Goal: Download file/media

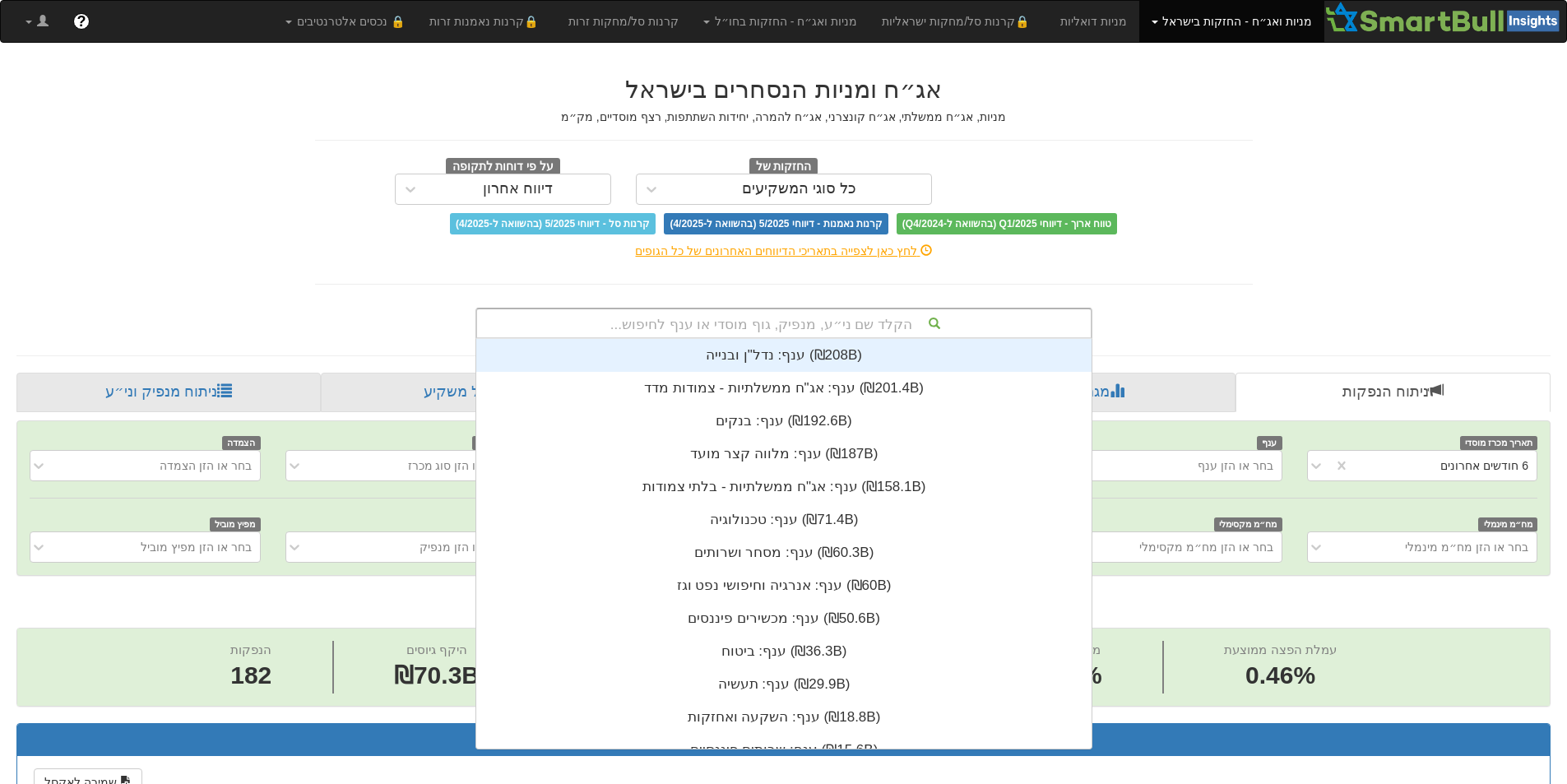
click at [731, 314] on div "הקלד שם ני״ע, מנפיק, גוף מוסדי או ענף לחיפוש..." at bounding box center [784, 323] width 614 height 28
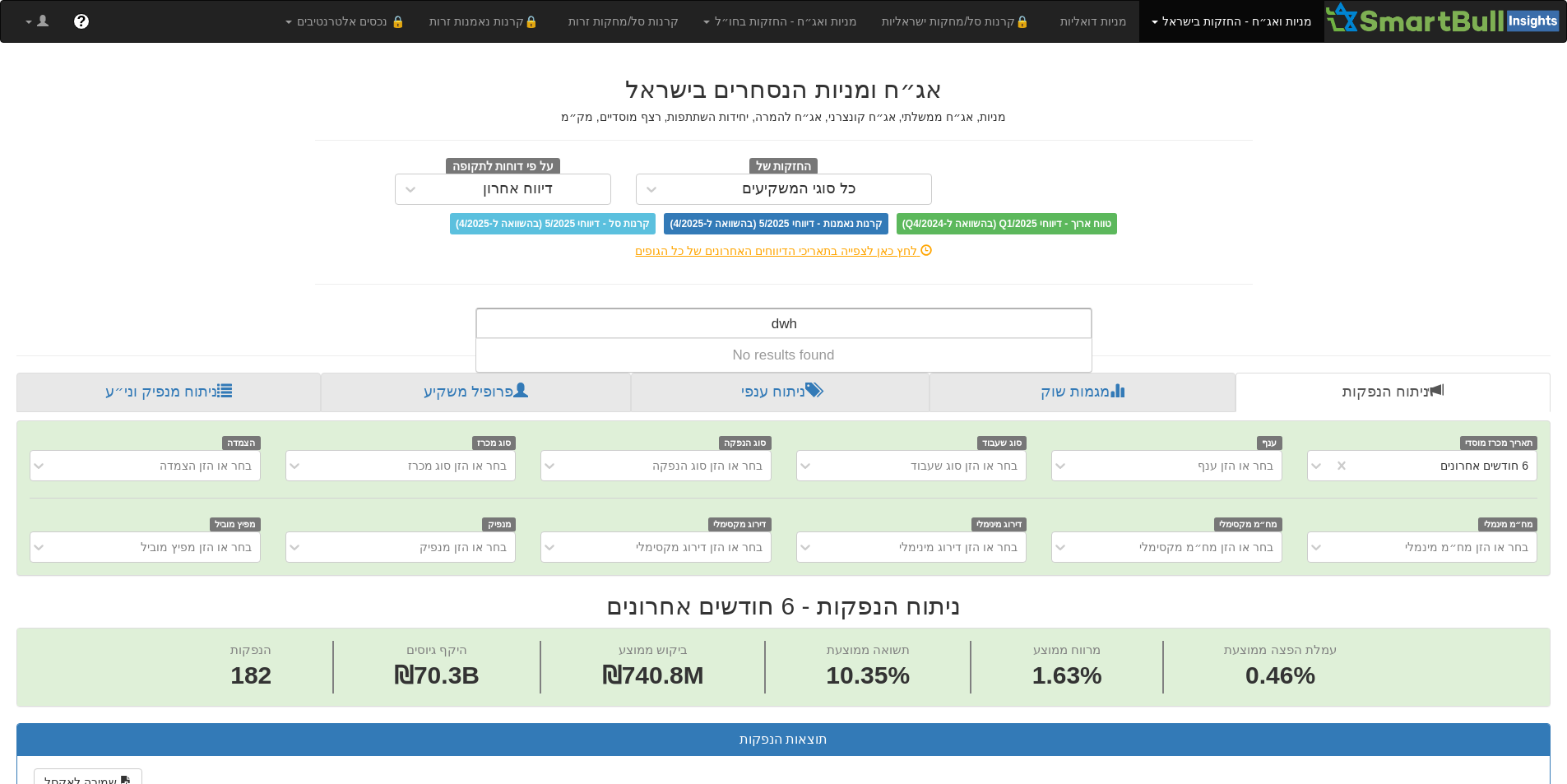
type input "dwh"
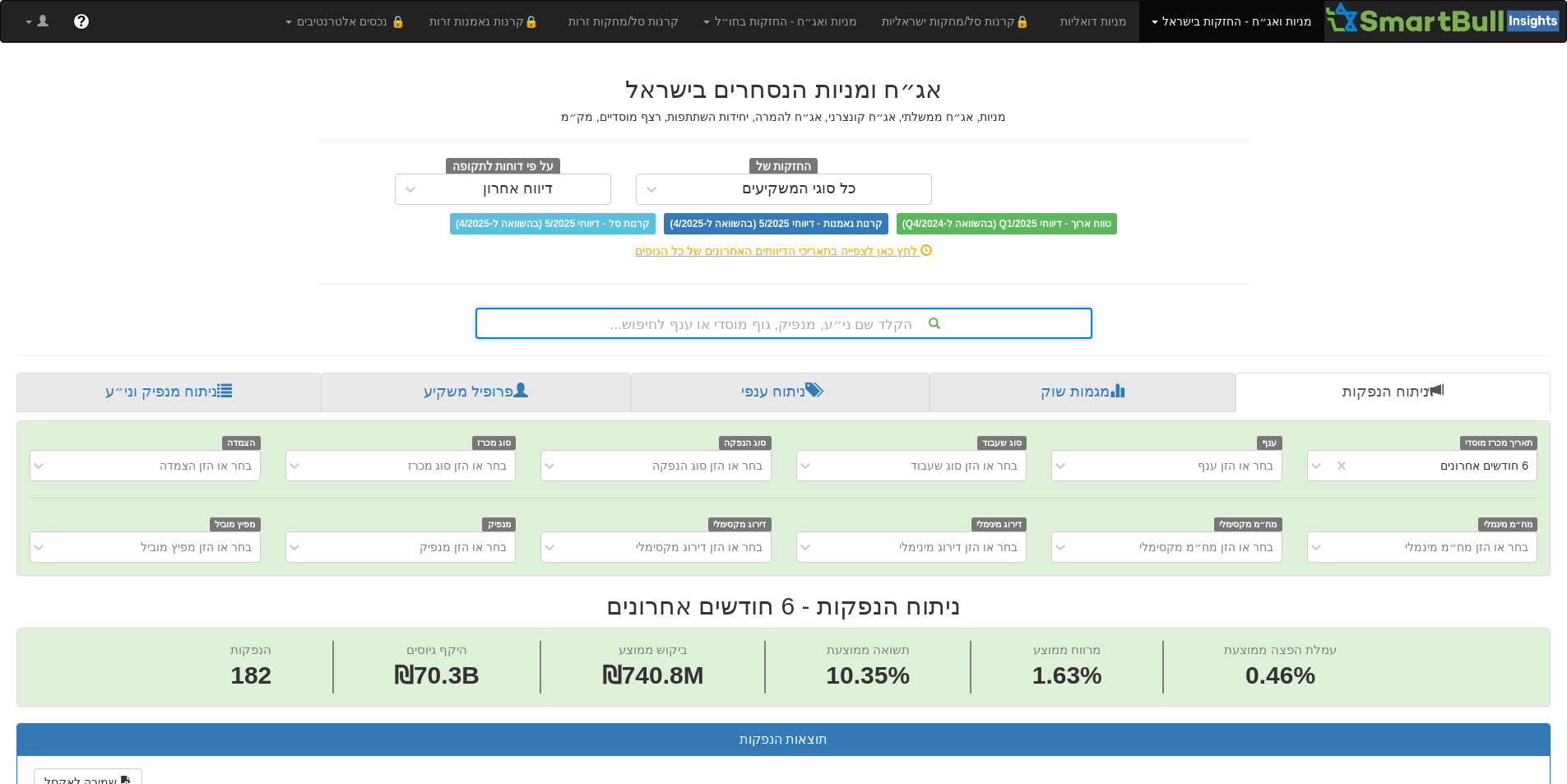
click at [751, 330] on div "הקלד שם ני״ע, מנפיק, גוף מוסדי או ענף לחיפוש..." at bounding box center [784, 323] width 614 height 28
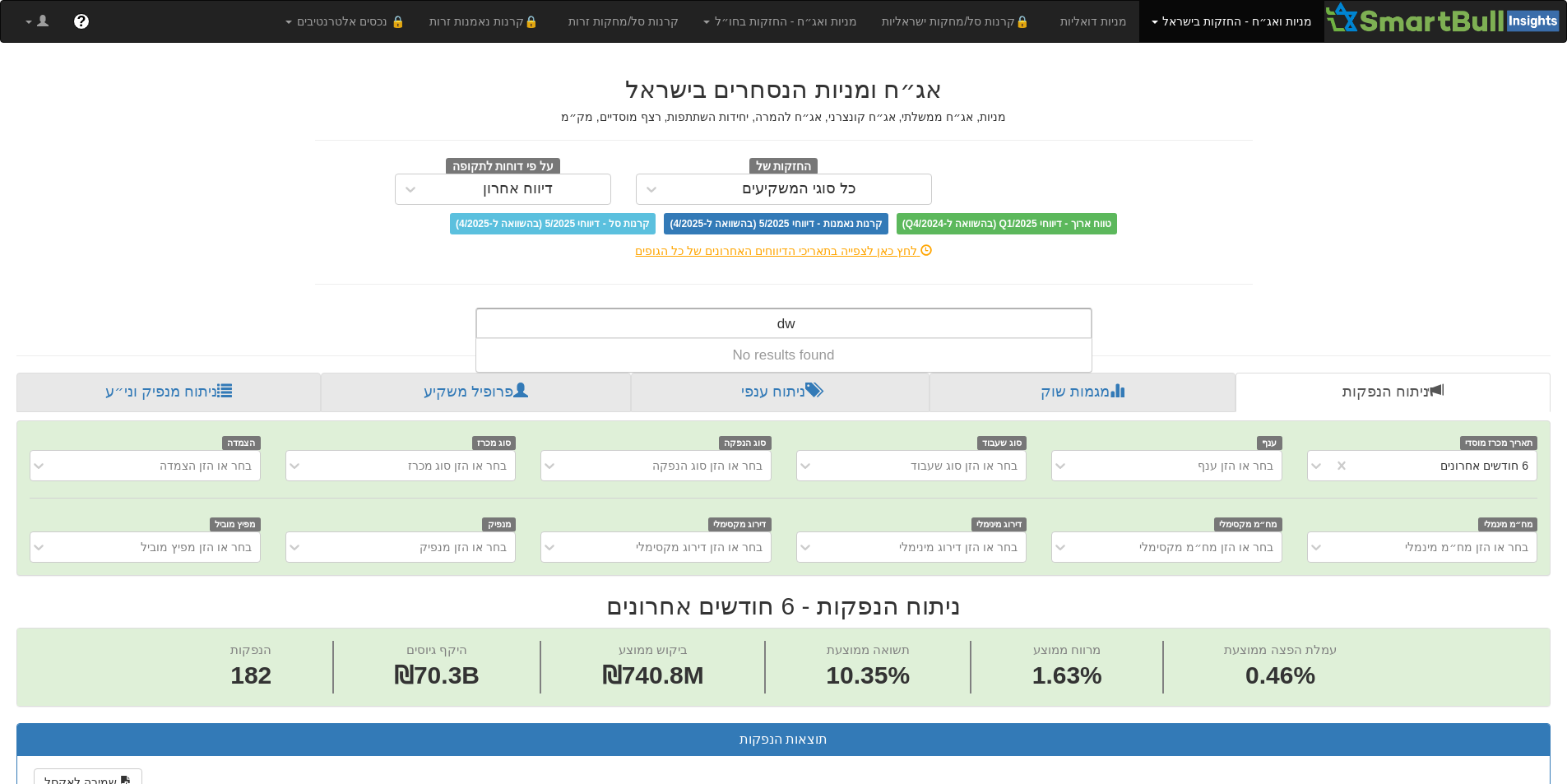
type input "d"
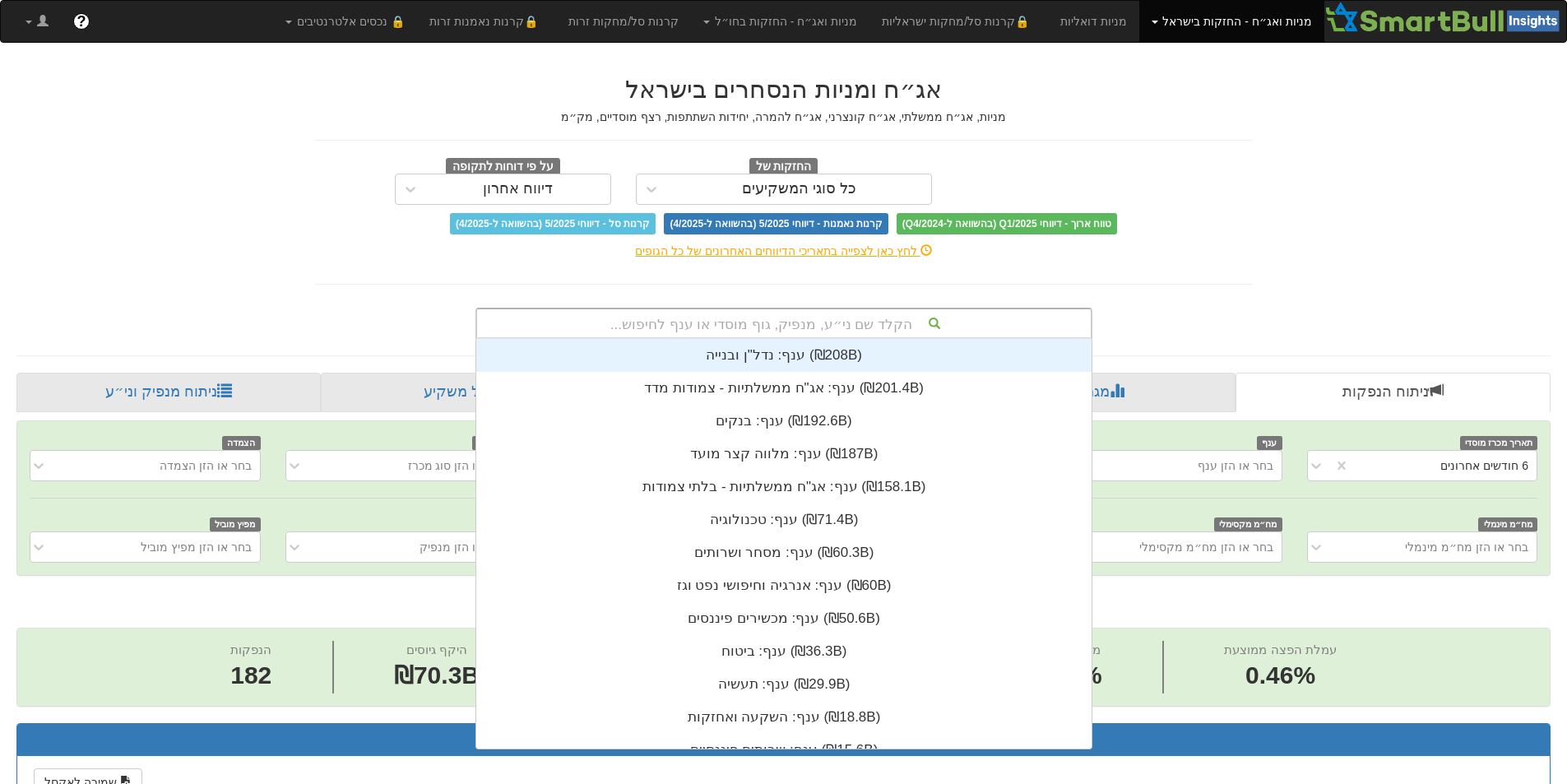
scroll to position [409, 0]
type input "ד"
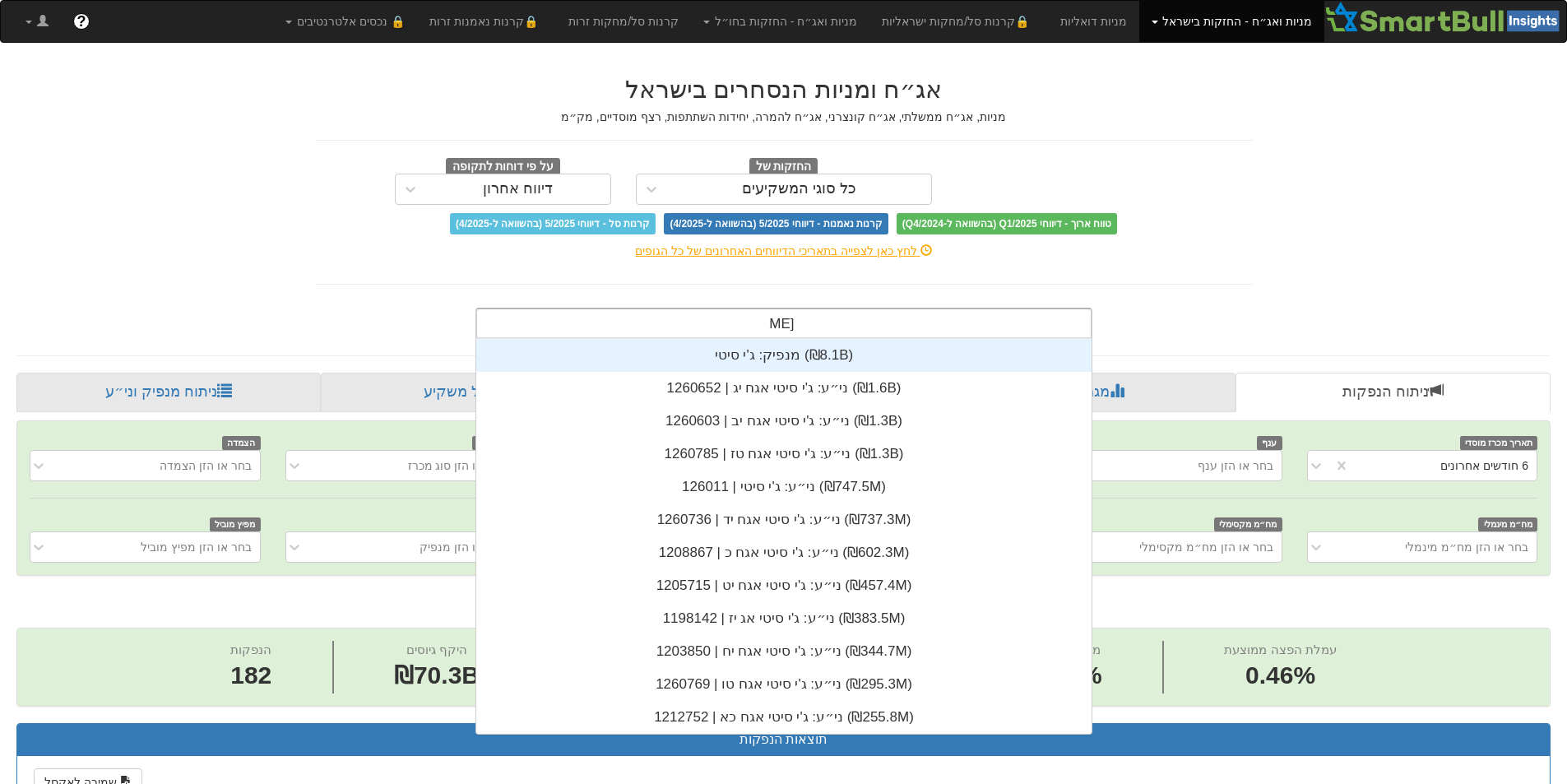
scroll to position [395, 0]
type input "ג'י סיטי"
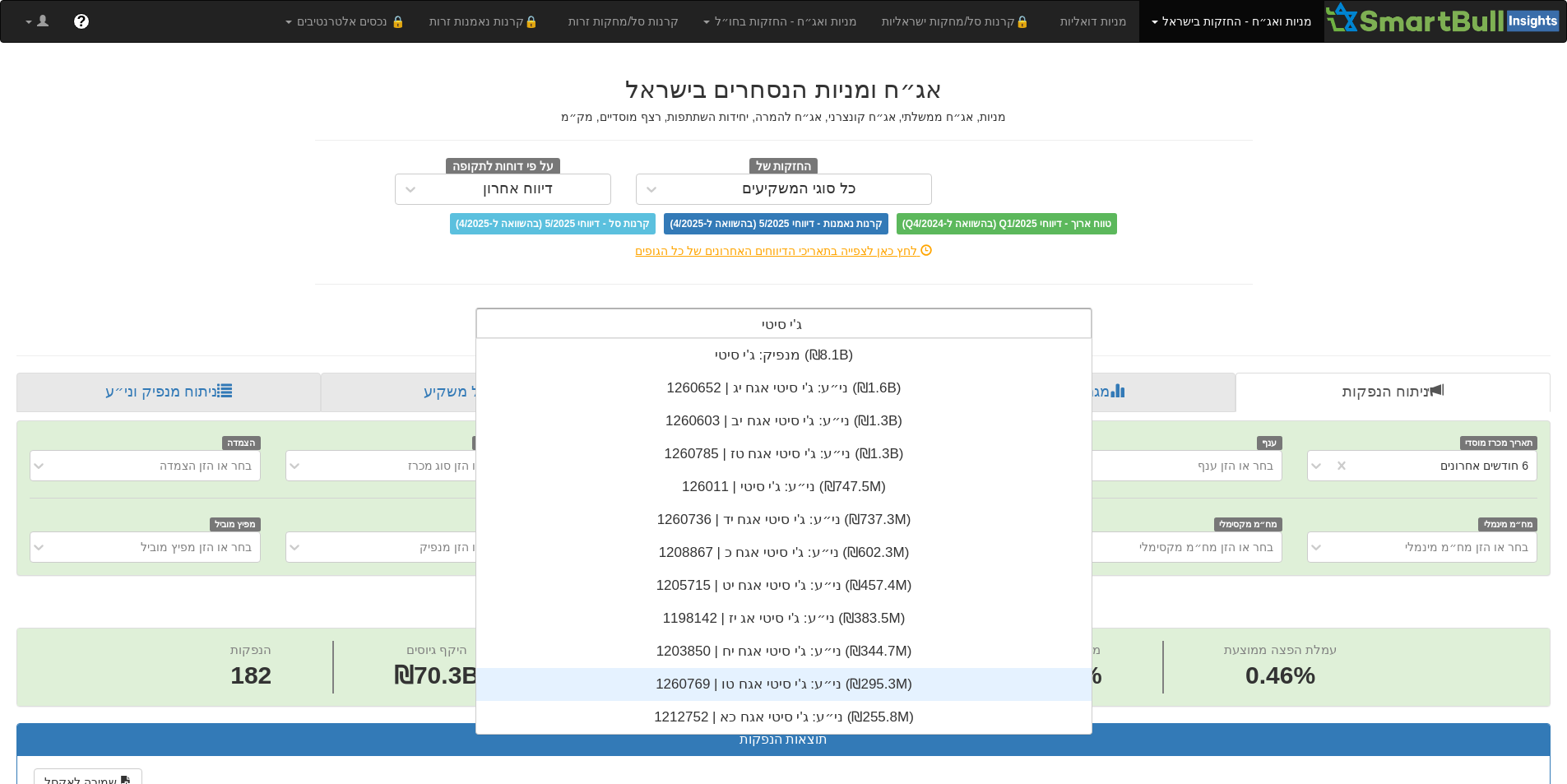
click at [778, 676] on div "ני״ע: ‏ג'י סיטי אגח טו | 1260769 ‎(₪295.3M)‎" at bounding box center [784, 684] width 616 height 33
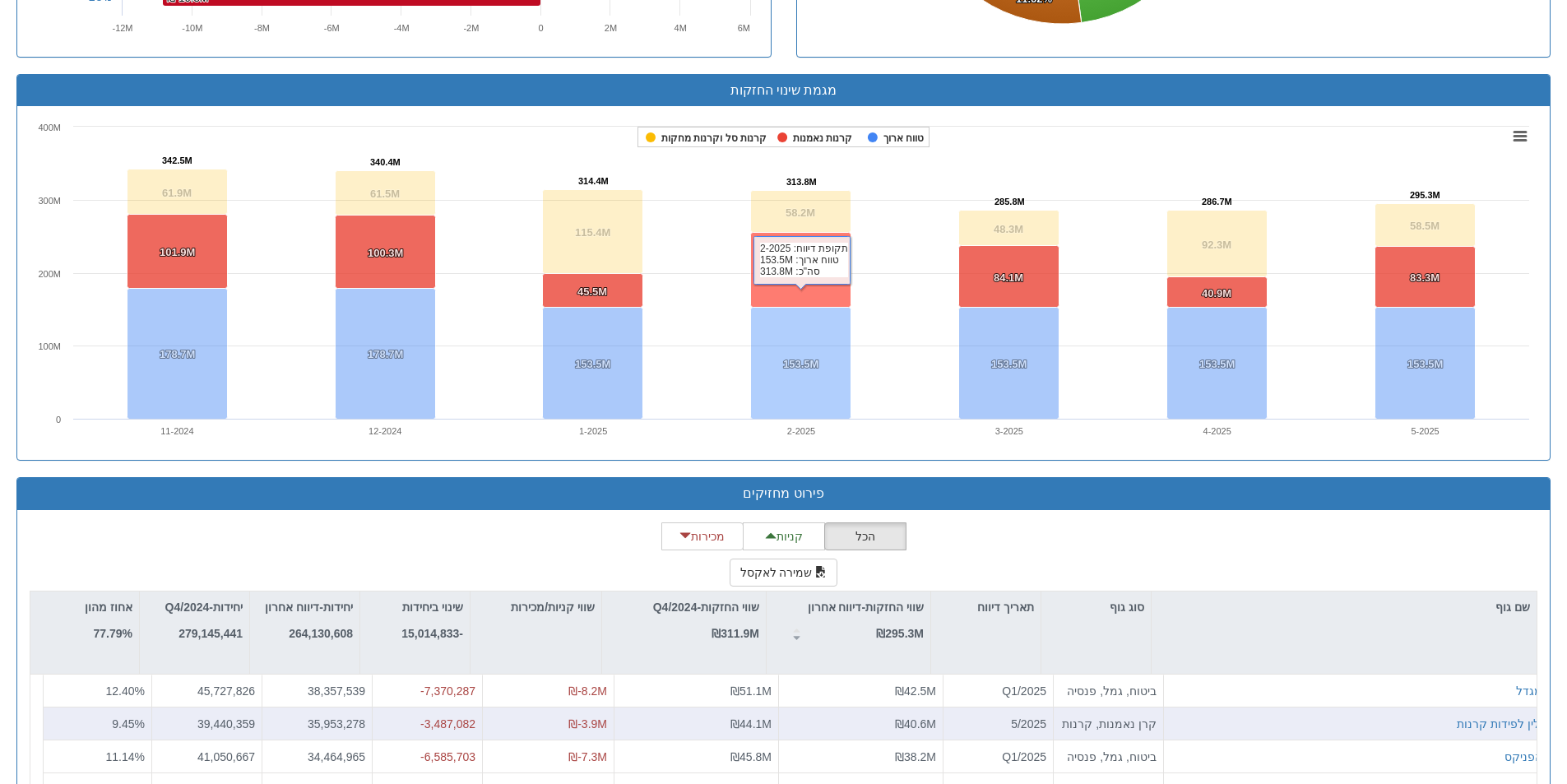
scroll to position [1182, 0]
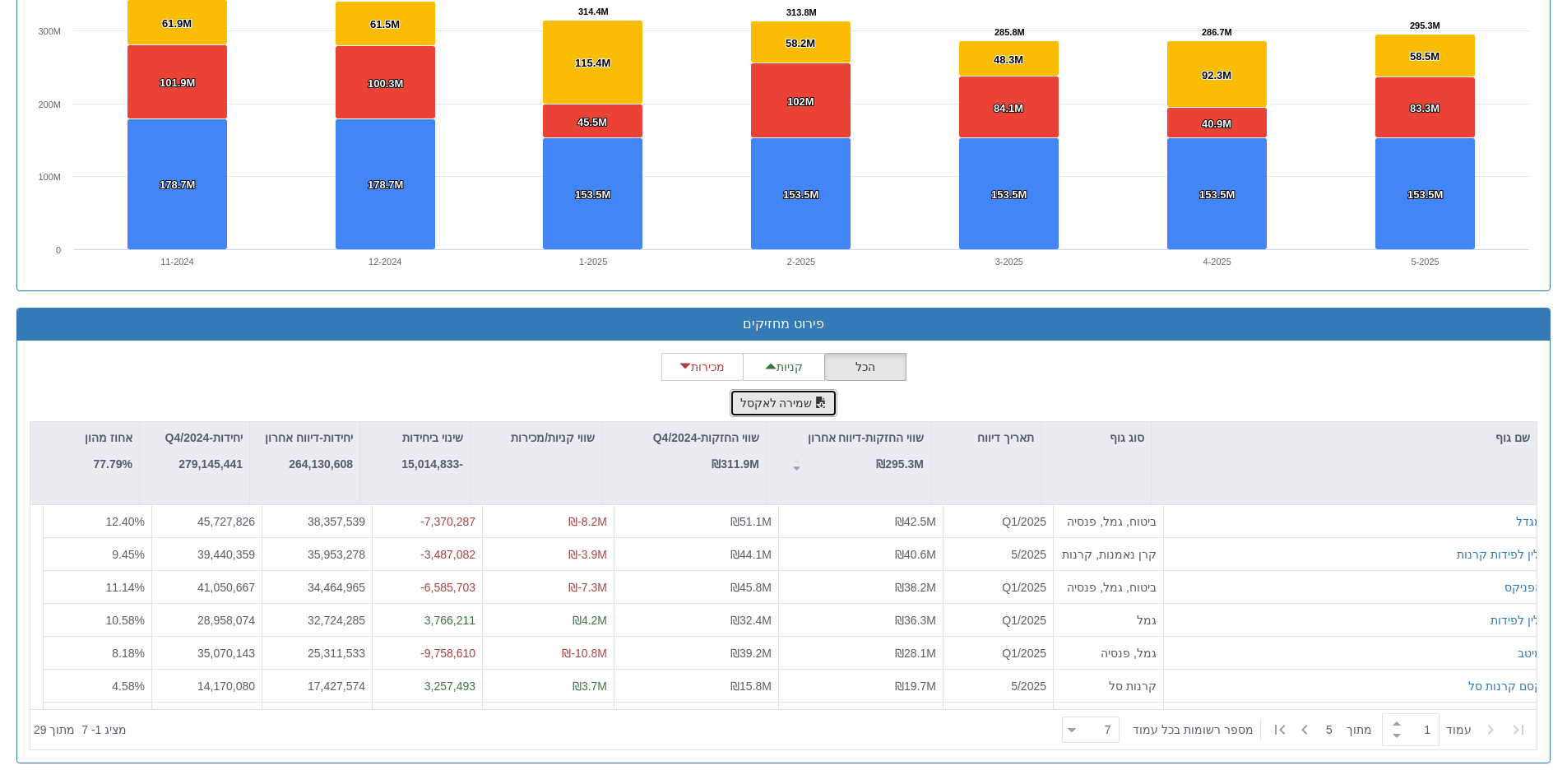
click at [773, 402] on button "שמירה לאקסל" at bounding box center [784, 403] width 109 height 28
